Goal: Information Seeking & Learning: Learn about a topic

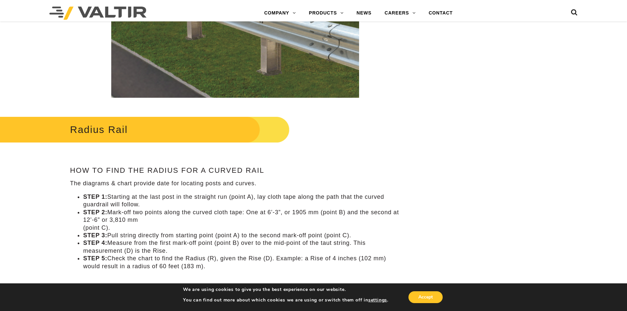
scroll to position [53, 0]
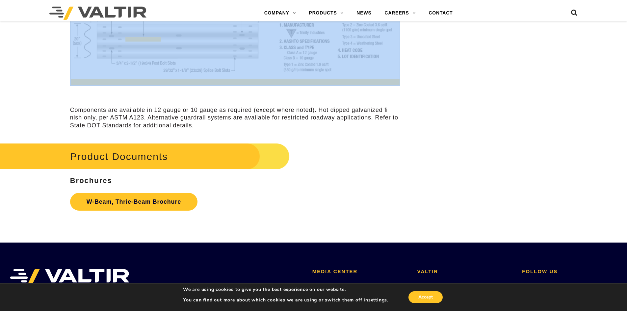
scroll to position [2017, 0]
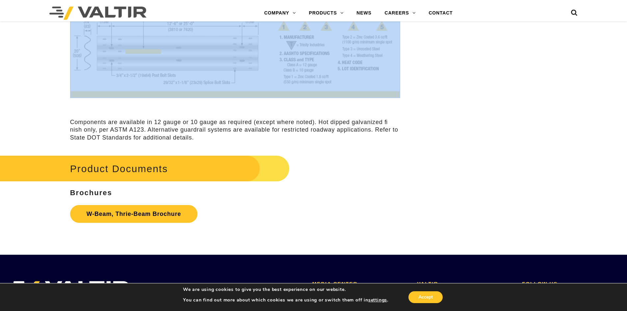
drag, startPoint x: 71, startPoint y: 74, endPoint x: 385, endPoint y: 85, distance: 313.6
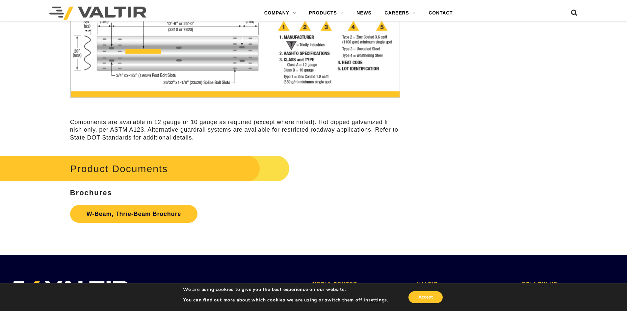
drag, startPoint x: 554, startPoint y: 161, endPoint x: 449, endPoint y: 162, distance: 104.9
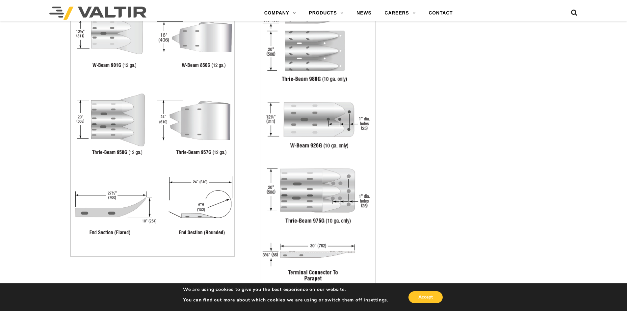
scroll to position [1403, 0]
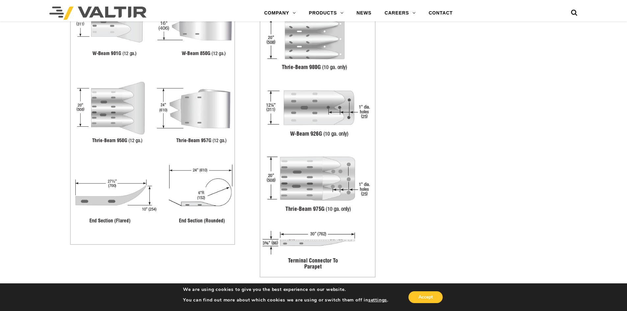
click at [174, 148] on img at bounding box center [152, 120] width 165 height 249
click at [300, 159] on img at bounding box center [317, 136] width 116 height 281
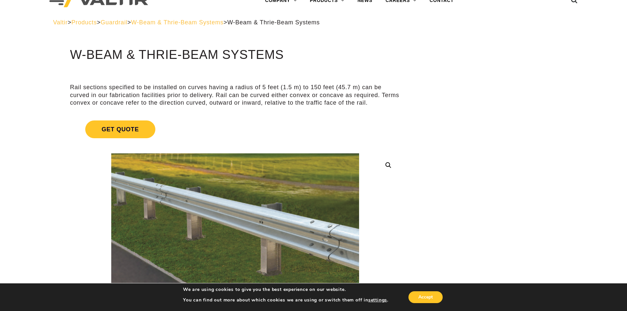
scroll to position [0, 0]
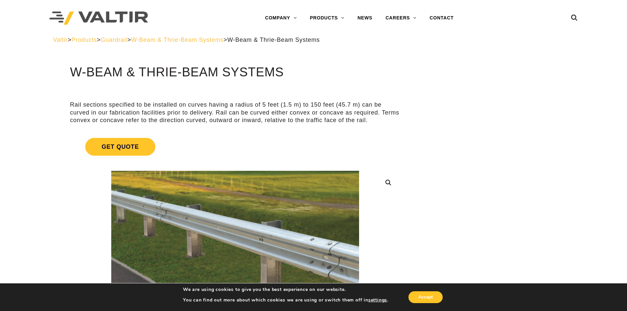
drag, startPoint x: 569, startPoint y: 123, endPoint x: 567, endPoint y: 128, distance: 5.8
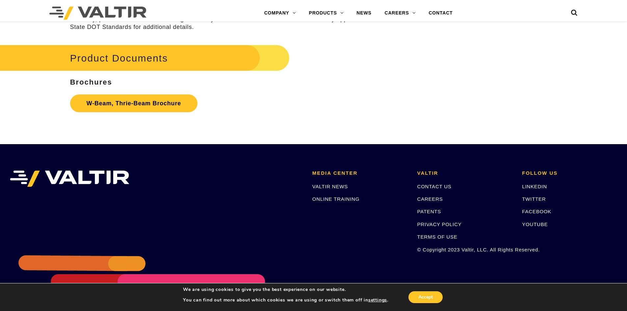
scroll to position [2158, 0]
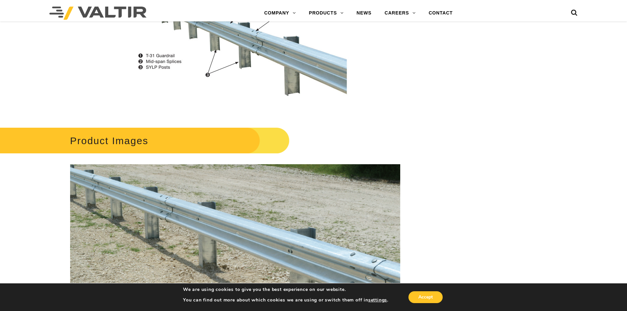
scroll to position [305, 0]
